Goal: Transaction & Acquisition: Purchase product/service

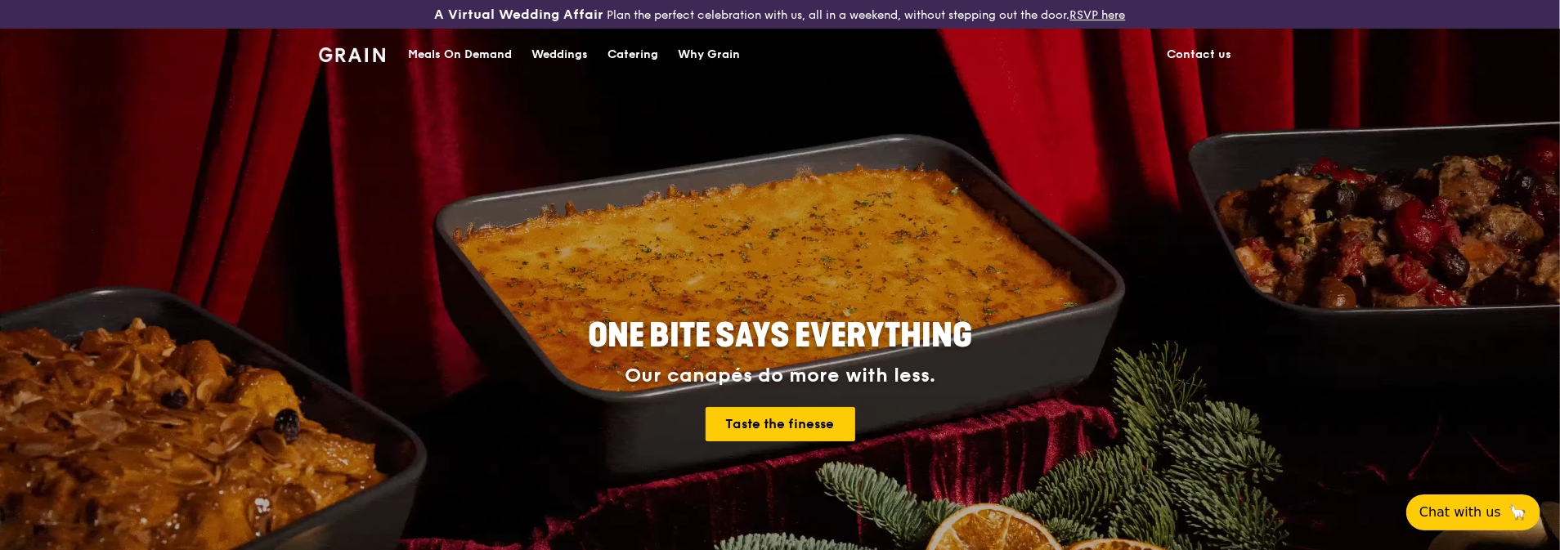
click at [486, 56] on div "Meals On Demand" at bounding box center [460, 54] width 104 height 49
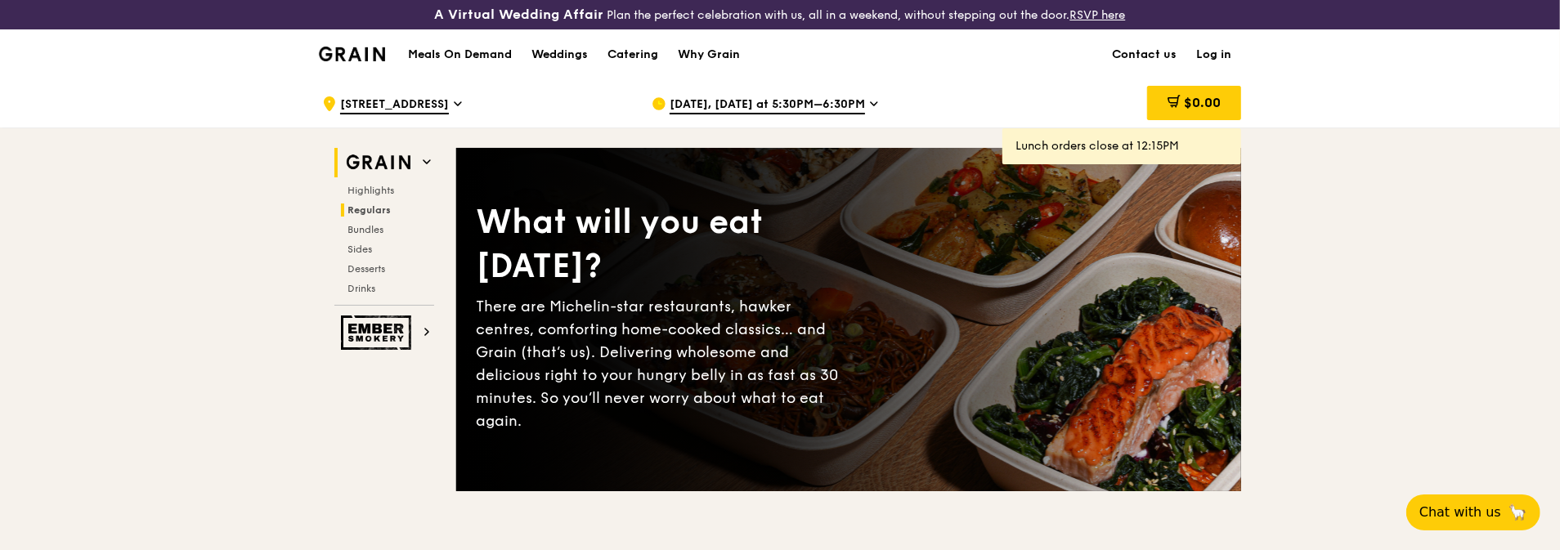
click at [365, 209] on span "Regulars" at bounding box center [369, 209] width 43 height 11
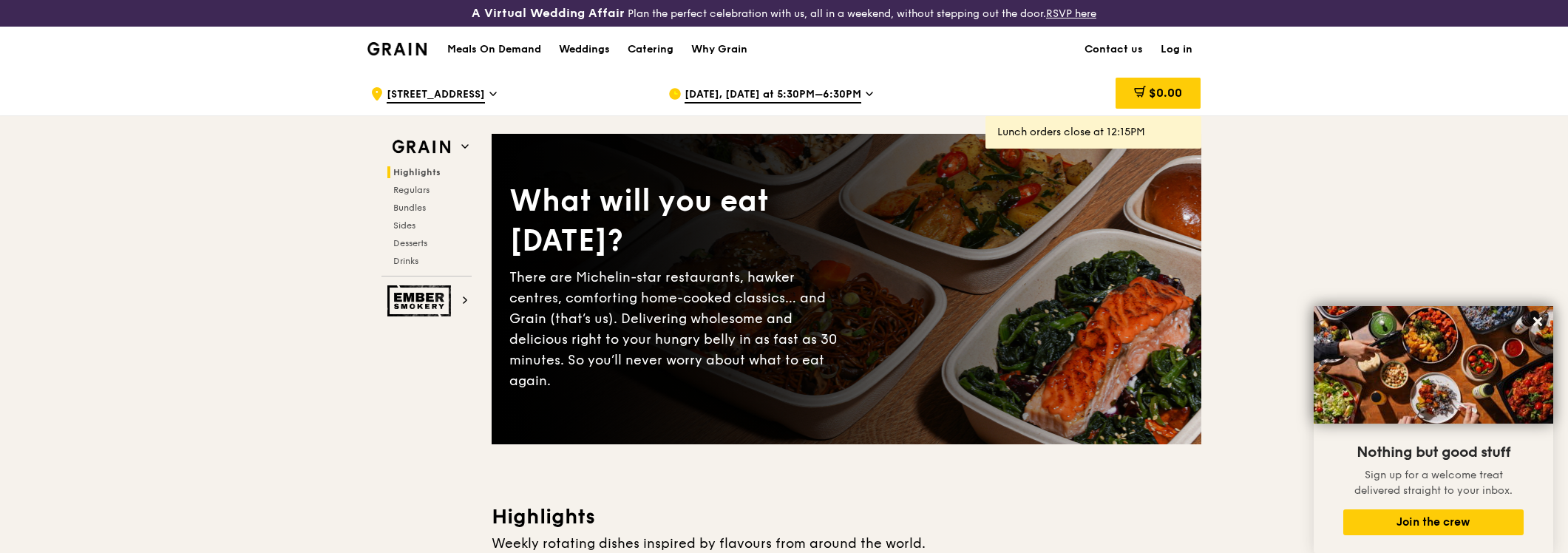
click at [854, 95] on span "[DATE], [DATE] at 5:30PM–6:30PM" at bounding box center [772, 96] width 176 height 16
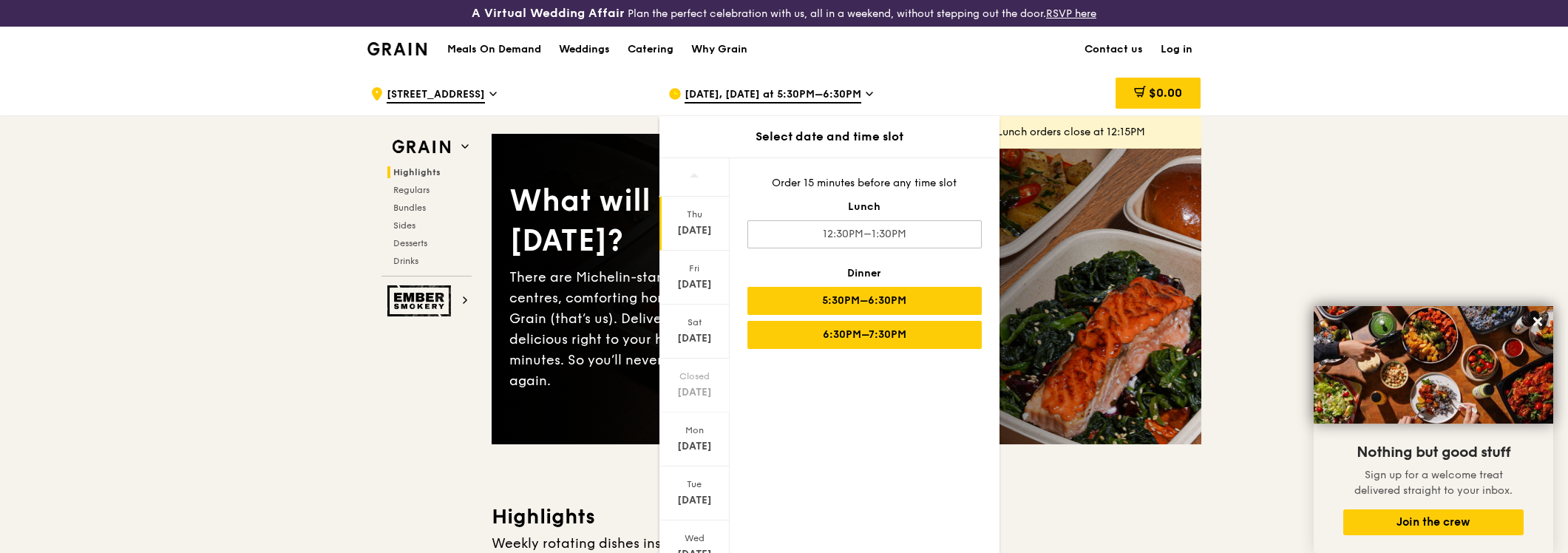
click at [911, 340] on div "6:30PM–7:30PM" at bounding box center [864, 334] width 234 height 28
click at [930, 294] on div "5:30PM–6:30PM" at bounding box center [864, 300] width 234 height 28
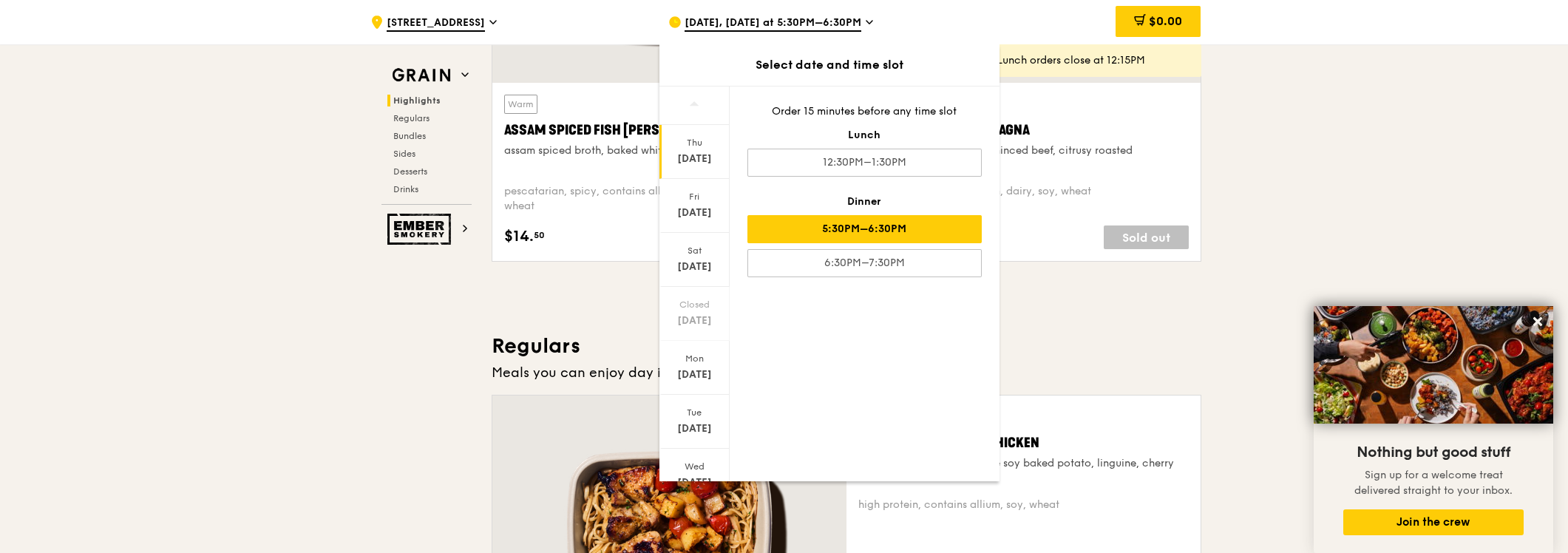
scroll to position [1067, 0]
